Goal: Navigation & Orientation: Find specific page/section

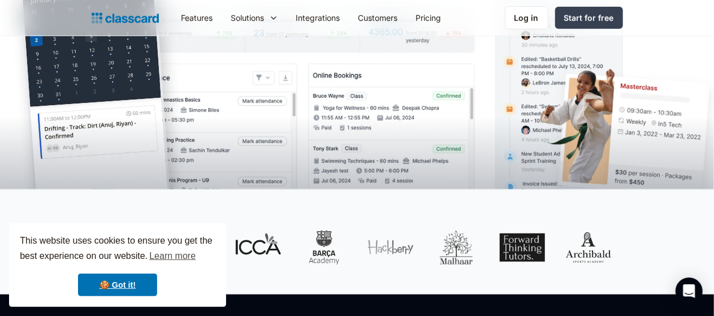
scroll to position [347, 0]
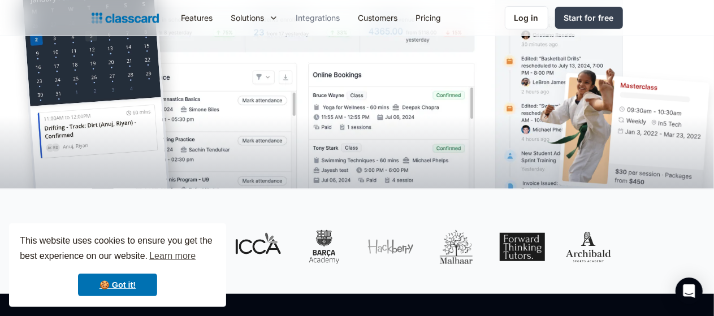
click at [287, 18] on link "Integrations" at bounding box center [318, 17] width 62 height 25
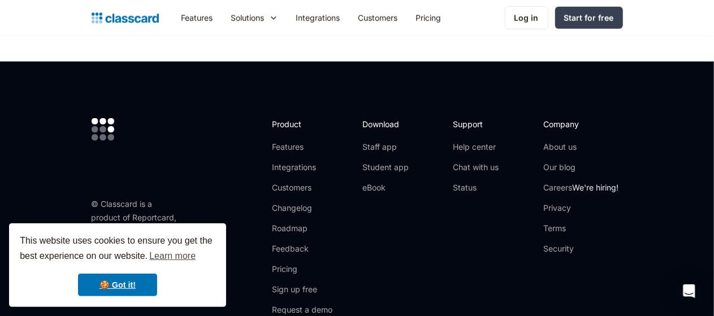
scroll to position [2738, 0]
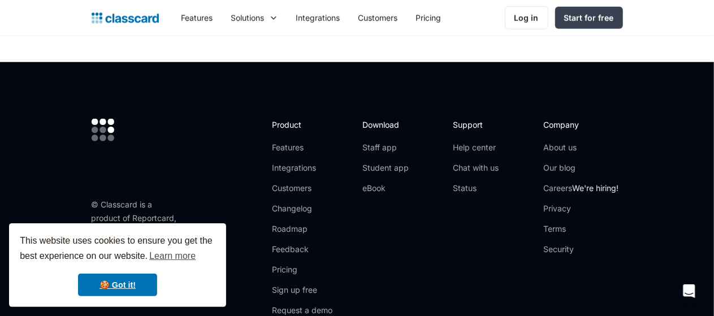
click at [371, 224] on div "Download Staff app Student app eBook" at bounding box center [402, 222] width 79 height 206
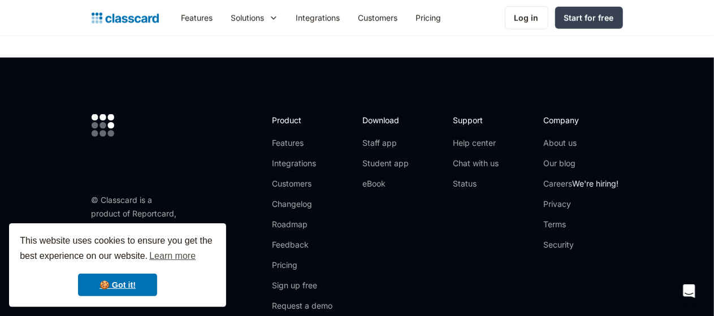
scroll to position [2744, 0]
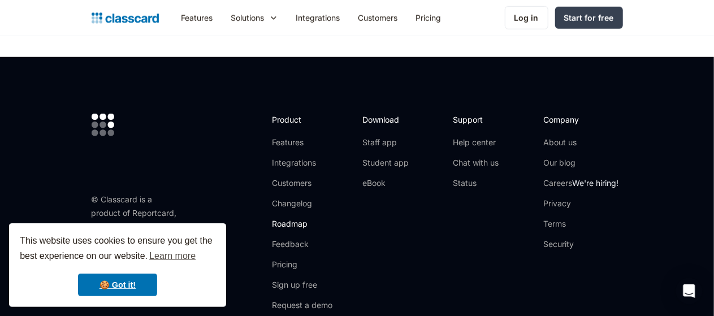
click at [278, 218] on link "Roadmap" at bounding box center [302, 223] width 60 height 11
